Goal: Navigation & Orientation: Go to known website

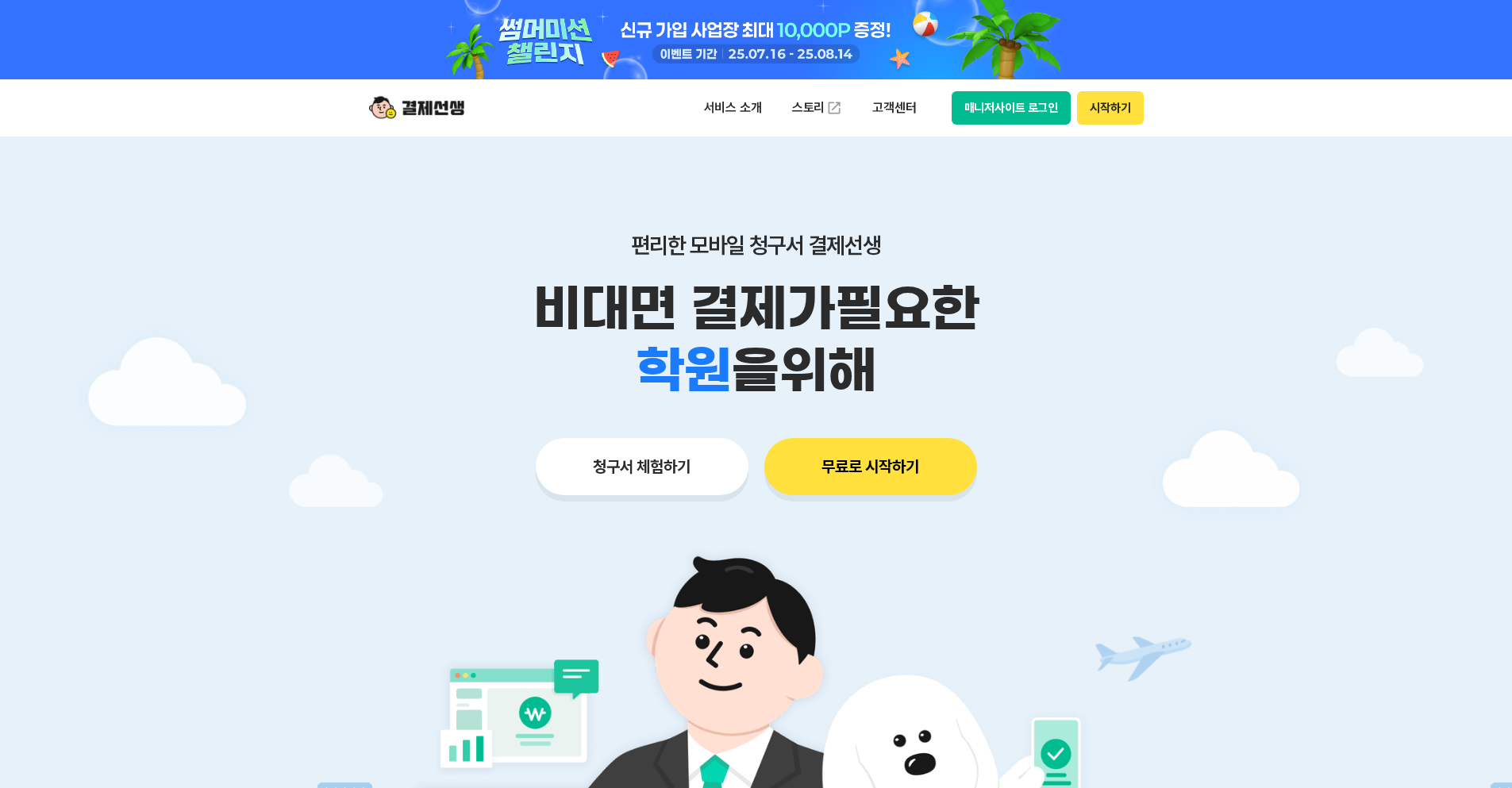
click at [1027, 106] on button "매니저사이트 로그인" at bounding box center [1011, 108] width 120 height 34
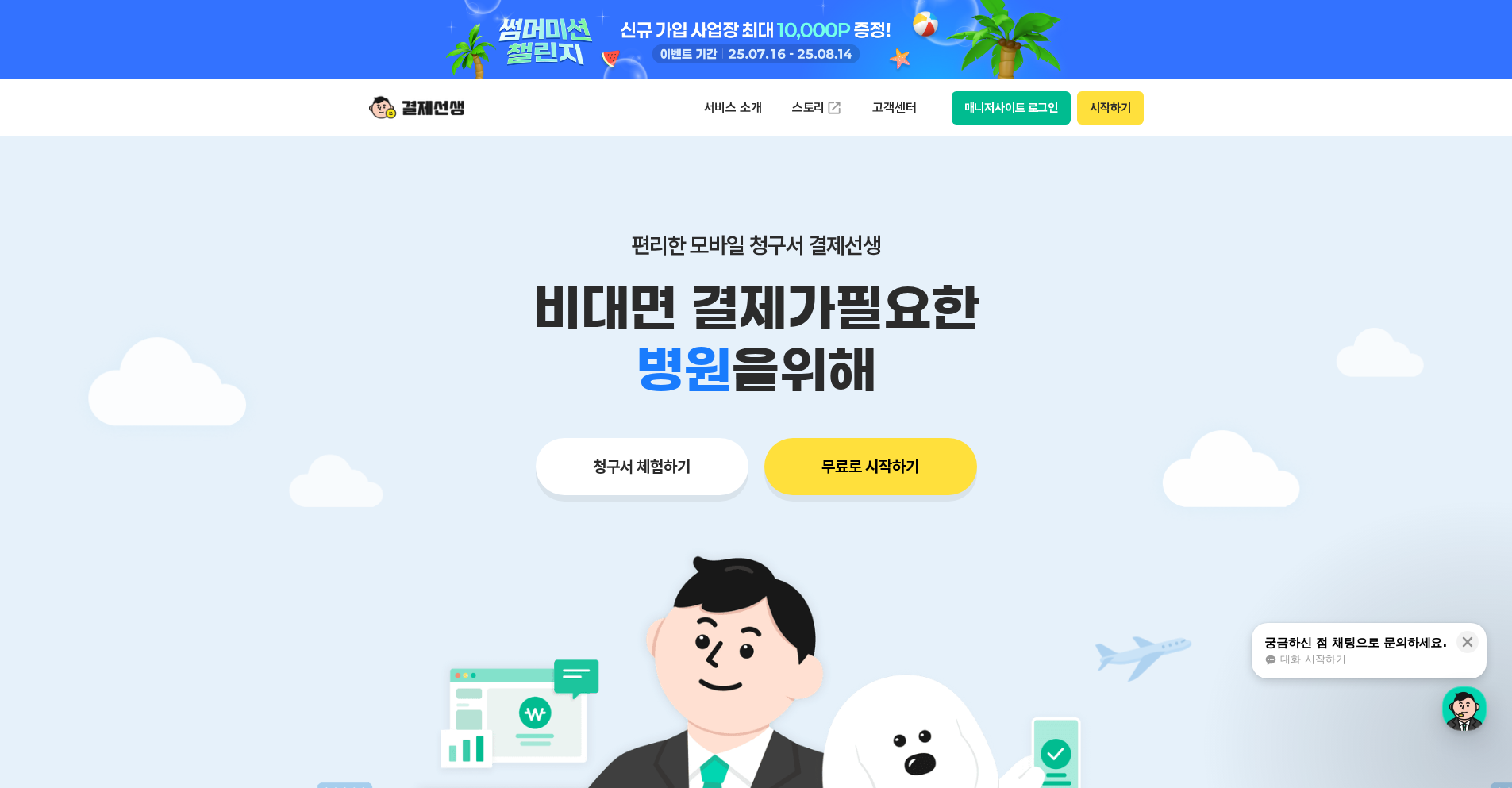
click at [1007, 116] on button "매니저사이트 로그인" at bounding box center [1011, 108] width 120 height 34
